Goal: Task Accomplishment & Management: Use online tool/utility

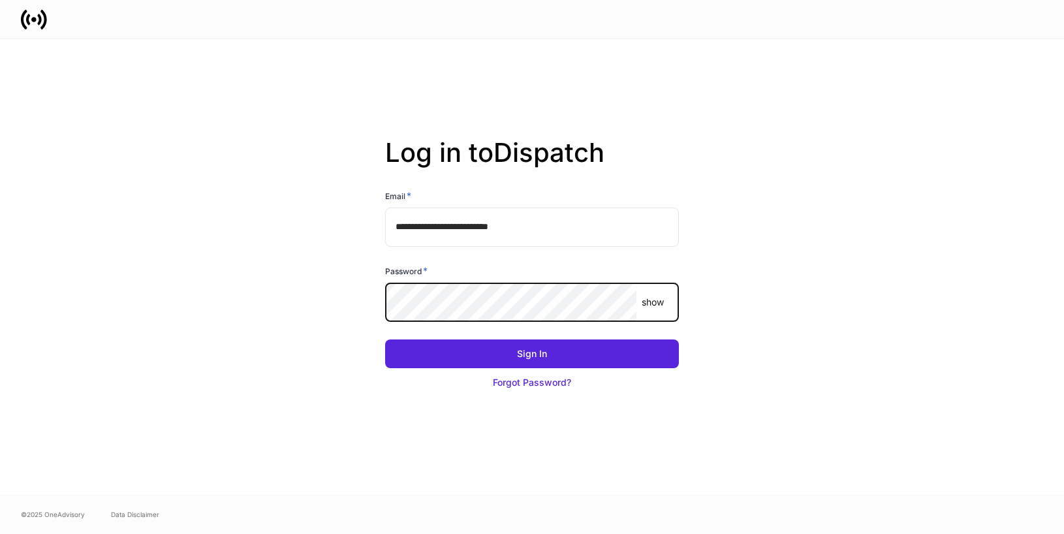
click at [0, 533] on com-1password-button at bounding box center [0, 534] width 0 height 0
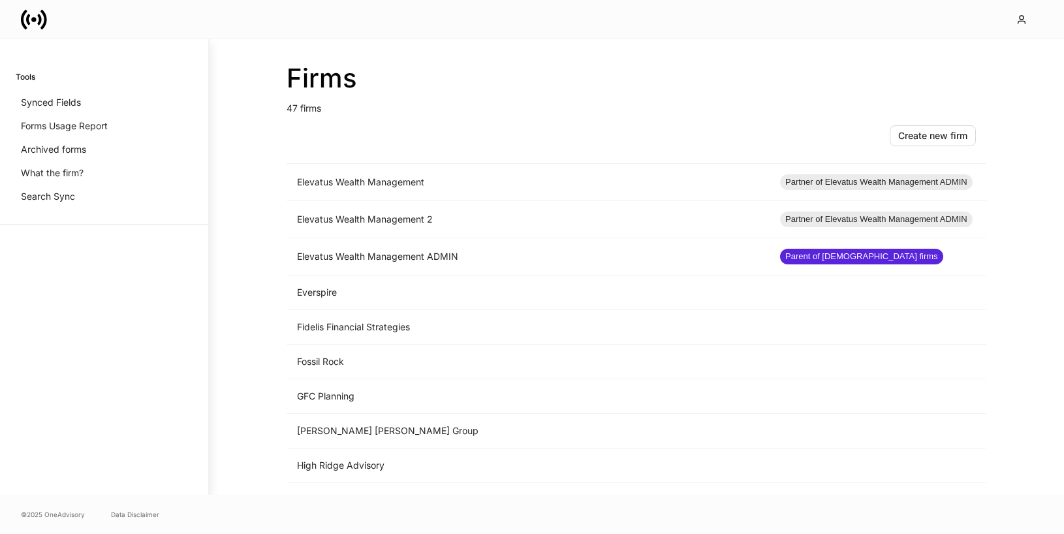
scroll to position [886, 0]
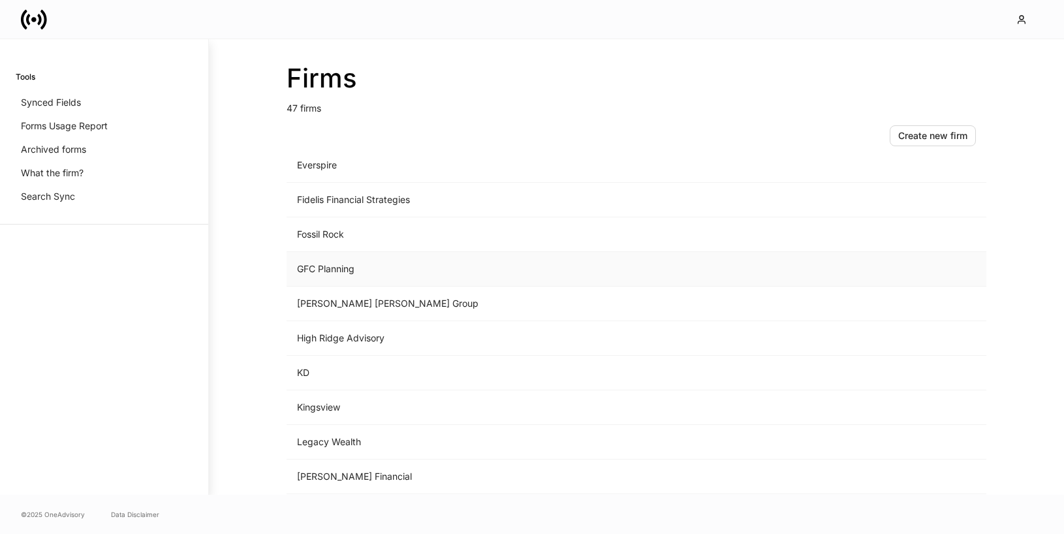
click at [449, 268] on td "GFC Planning" at bounding box center [528, 269] width 483 height 35
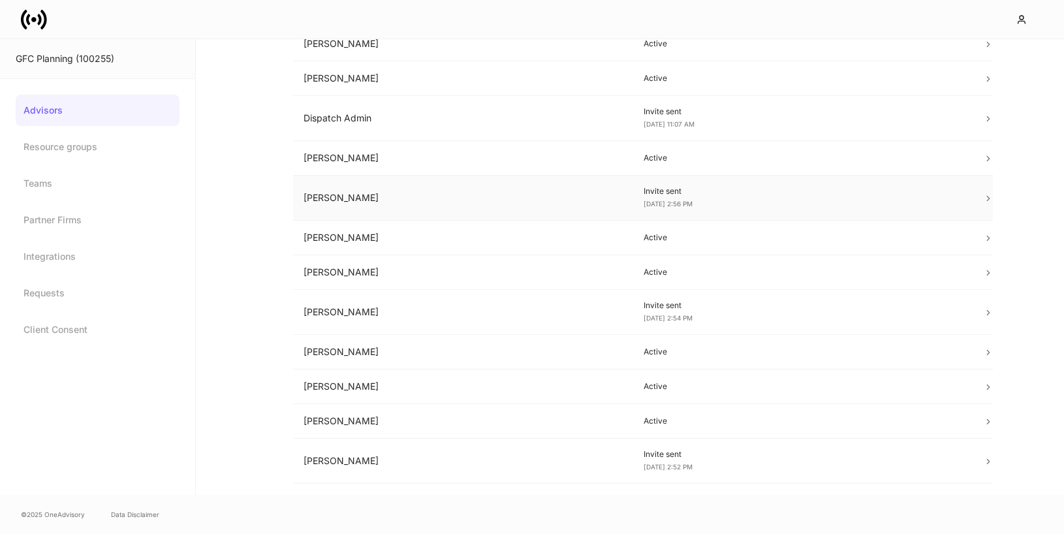
scroll to position [302, 0]
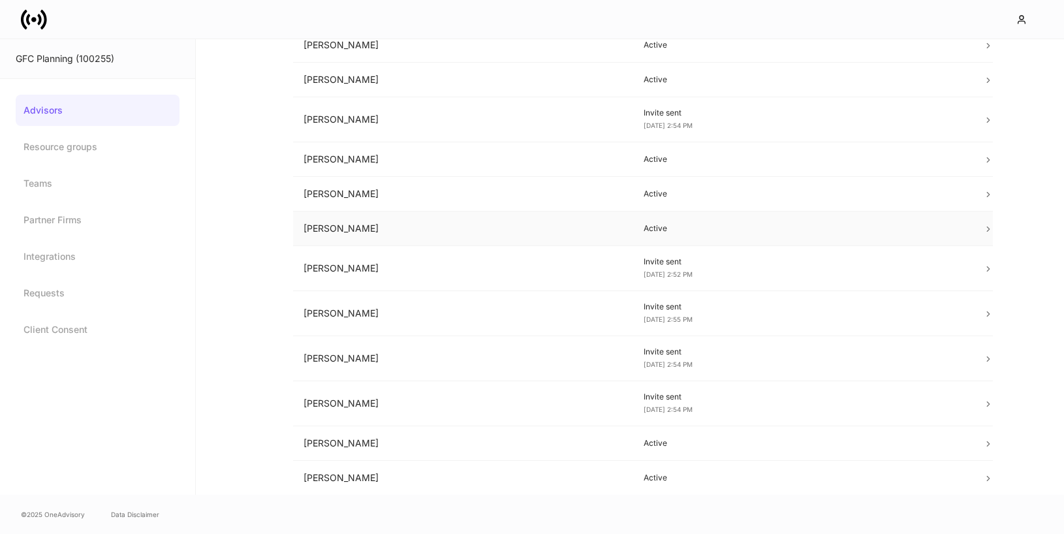
click at [451, 227] on td "Lance Huebner" at bounding box center [463, 229] width 340 height 35
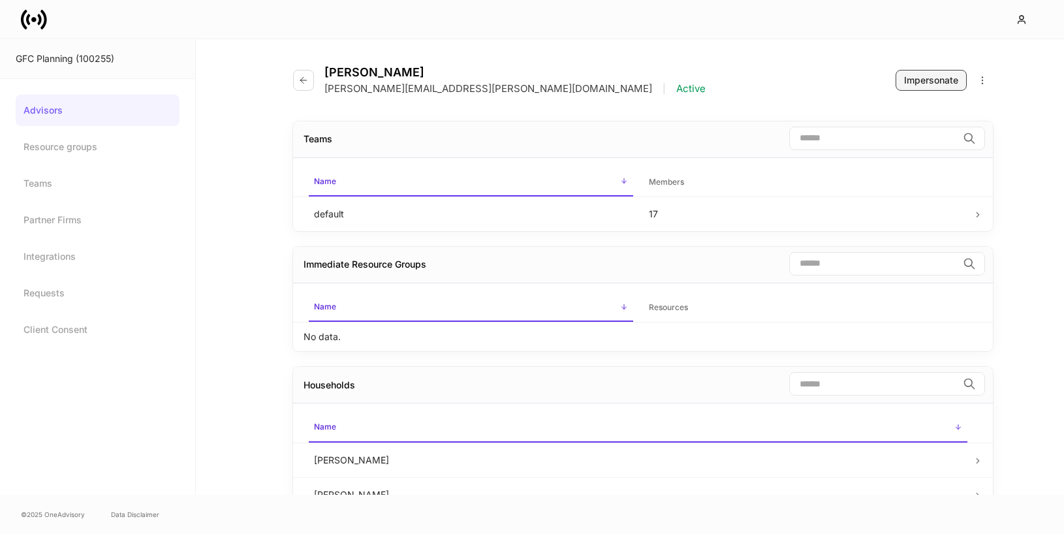
click at [927, 86] on div "Impersonate" at bounding box center [931, 80] width 54 height 13
